Goal: Information Seeking & Learning: Learn about a topic

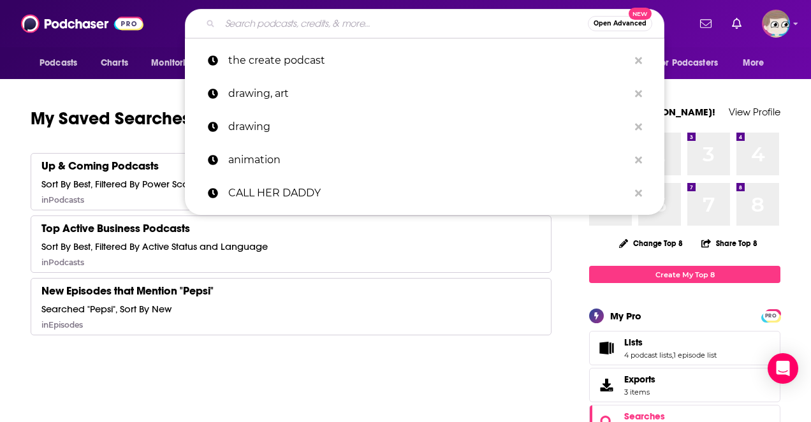
click at [267, 29] on input "Search podcasts, credits, & more..." at bounding box center [404, 23] width 368 height 20
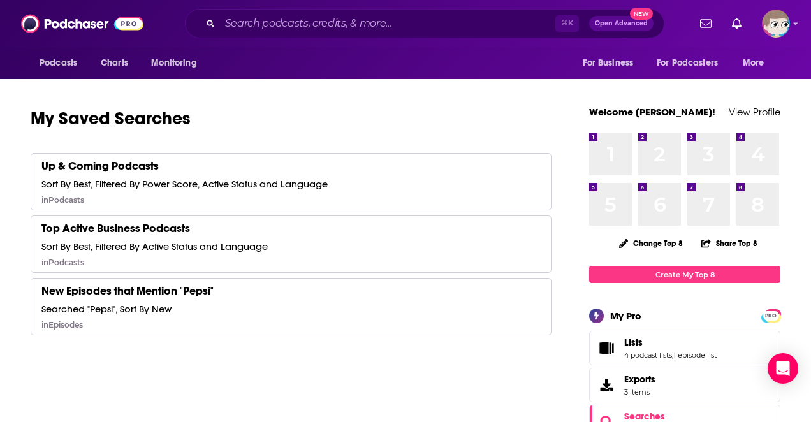
click at [74, 67] on span "Podcasts" at bounding box center [59, 63] width 38 height 18
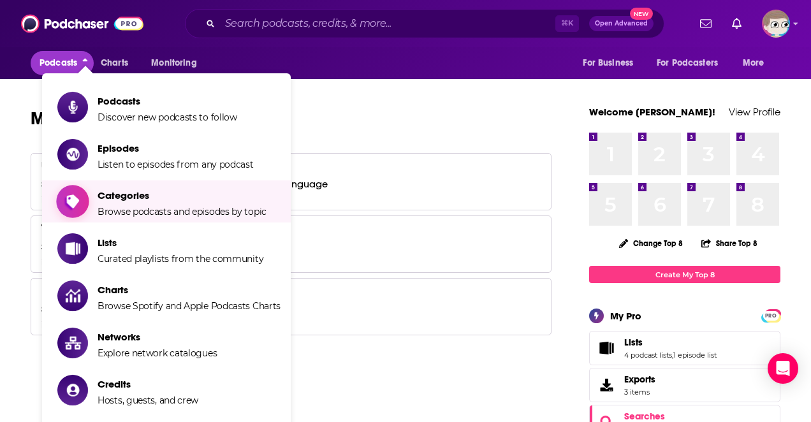
click at [157, 214] on span "Browse podcasts and episodes by topic" at bounding box center [182, 211] width 169 height 11
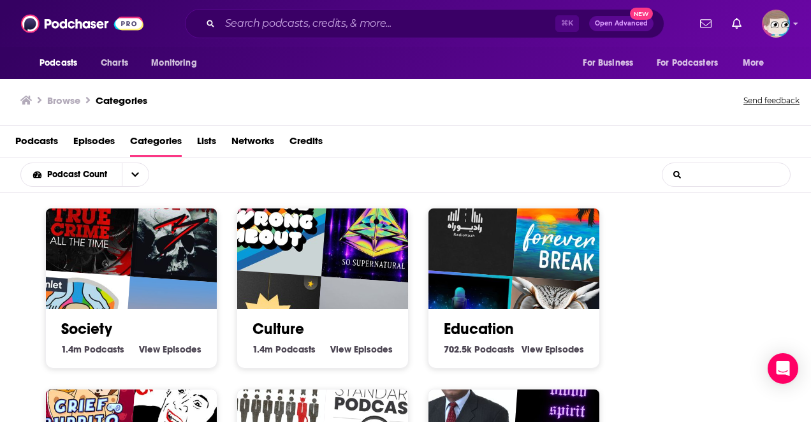
click at [715, 175] on input "List Search Input" at bounding box center [727, 174] width 128 height 23
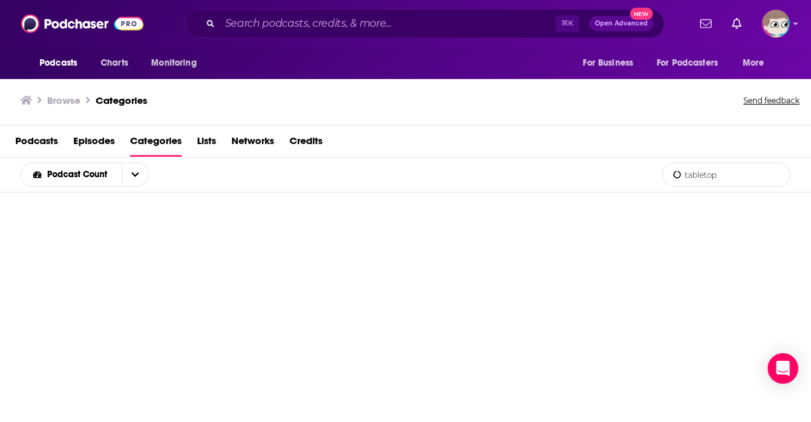
type input "tabletop"
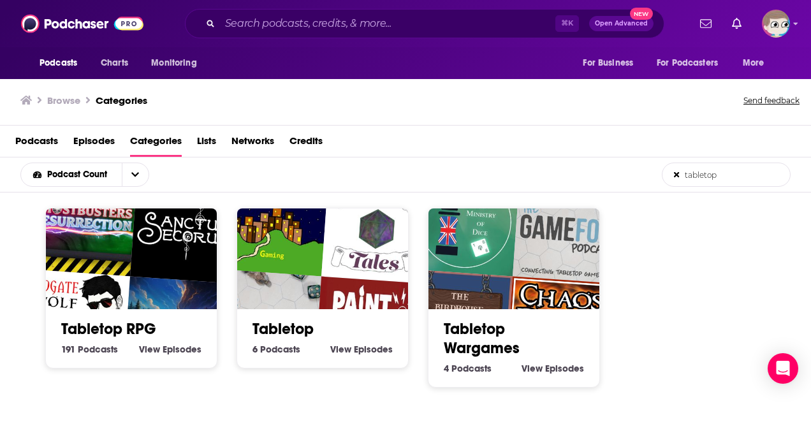
click at [155, 261] on img "Sanctum Secorum" at bounding box center [185, 229] width 110 height 110
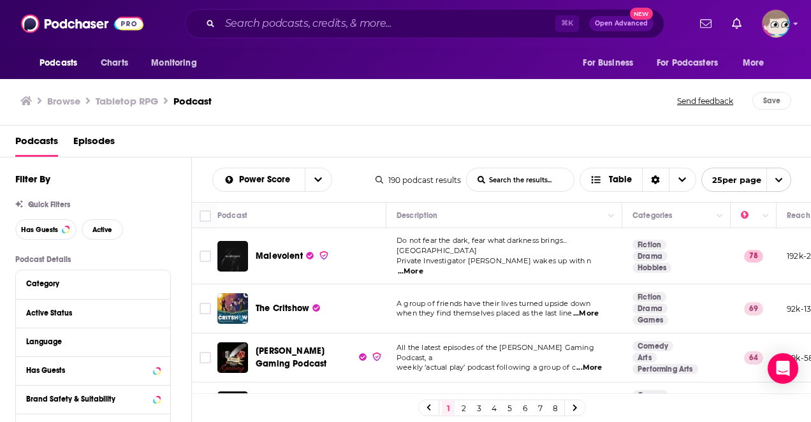
click at [423, 267] on span "...More" at bounding box center [411, 272] width 26 height 10
click at [344, 284] on td "The Critshow" at bounding box center [301, 308] width 169 height 49
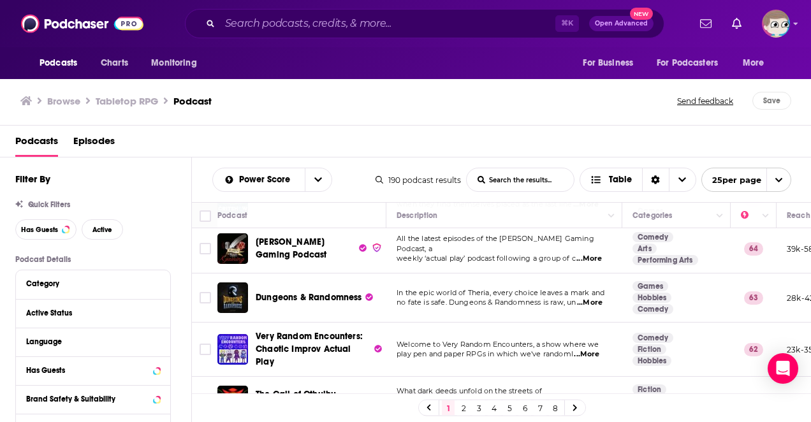
scroll to position [110, 0]
click at [263, 25] on input "Search podcasts, credits, & more..." at bounding box center [387, 23] width 335 height 20
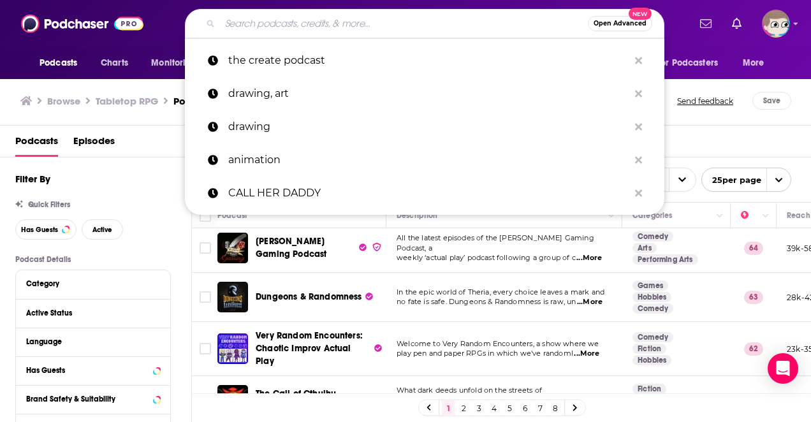
paste input "Designer Notes"
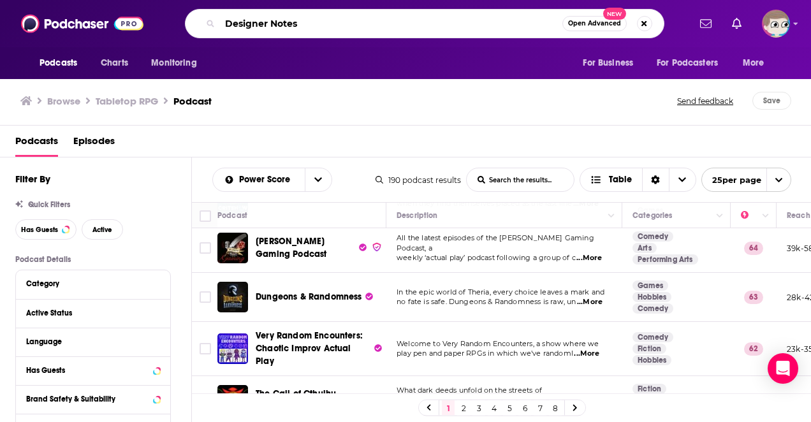
type input "Designer Notes"
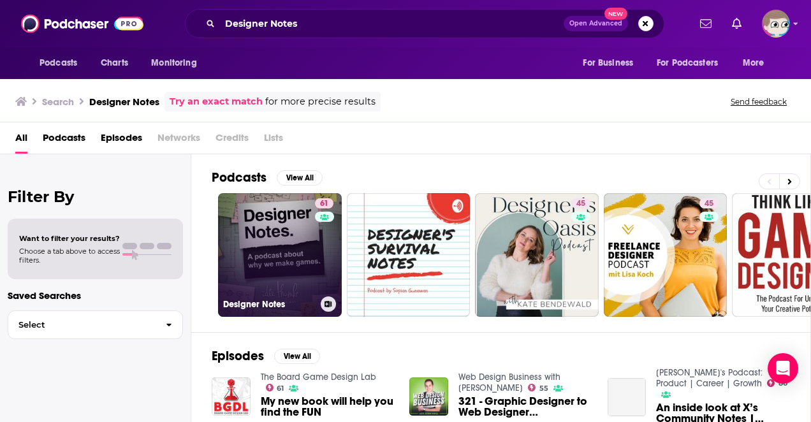
click at [299, 248] on link "61 Designer Notes" at bounding box center [280, 255] width 124 height 124
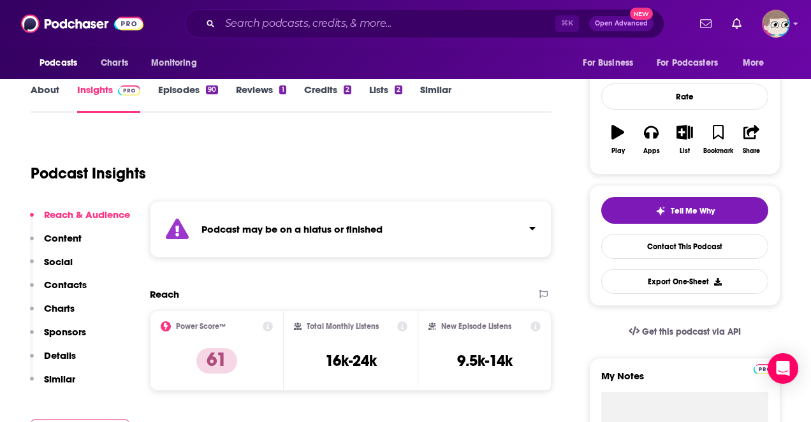
scroll to position [161, 0]
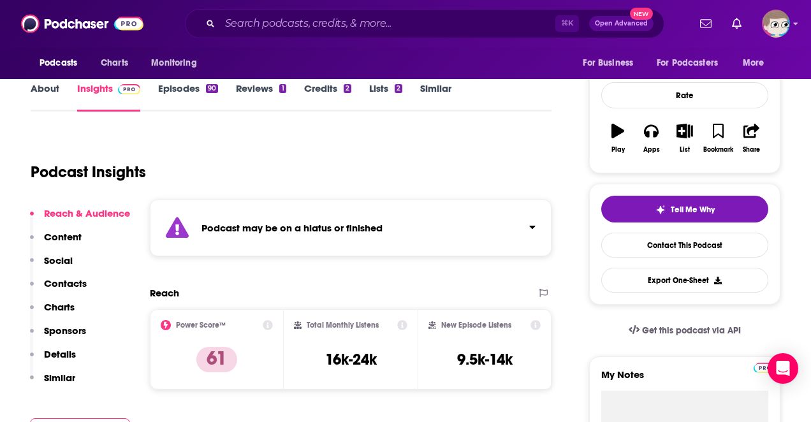
click at [73, 235] on p "Content" at bounding box center [63, 237] width 38 height 12
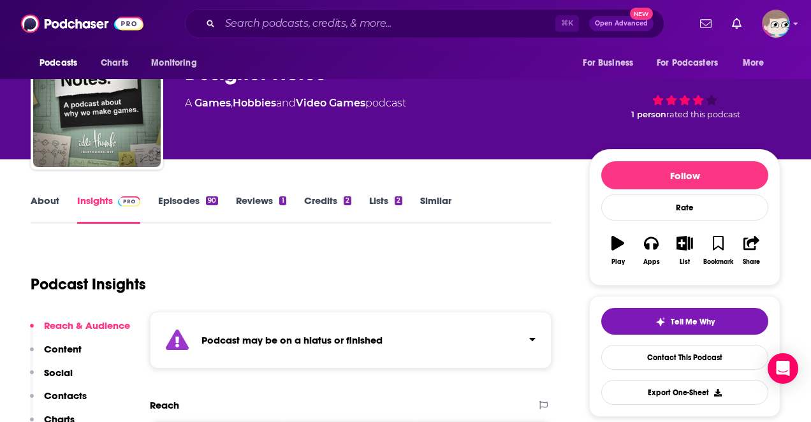
scroll to position [0, 0]
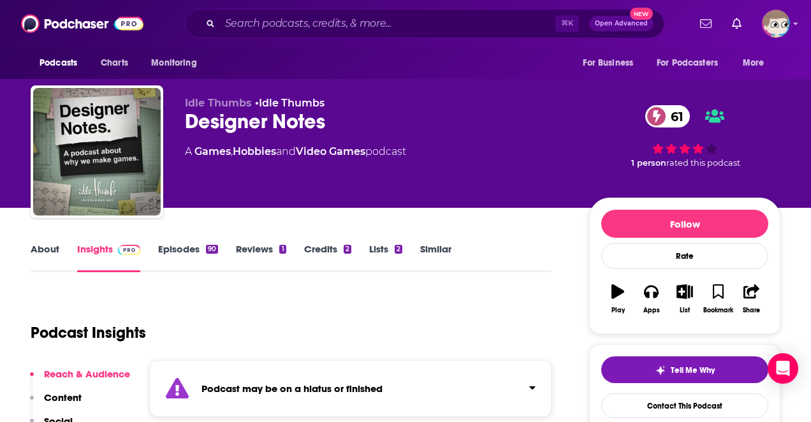
click at [43, 249] on link "About" at bounding box center [45, 257] width 29 height 29
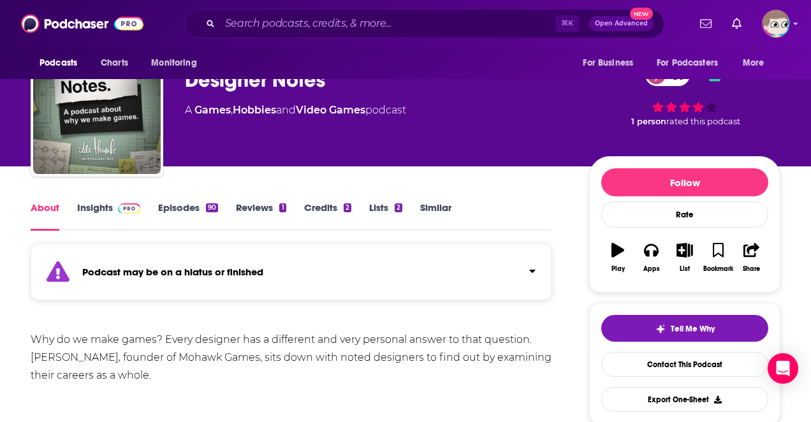
scroll to position [45, 0]
